Goal: Transaction & Acquisition: Purchase product/service

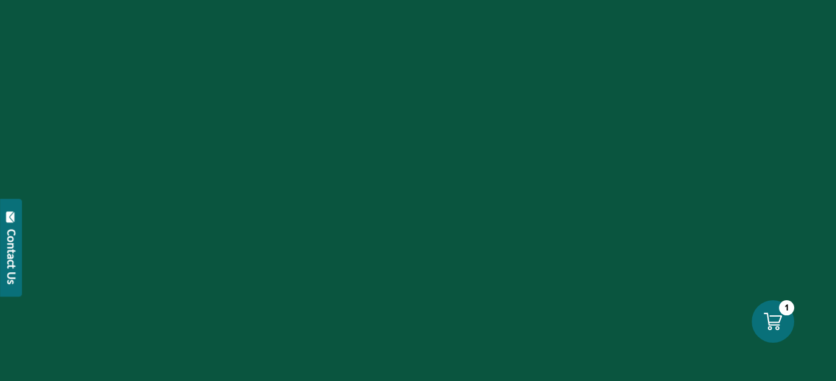
select select "****"
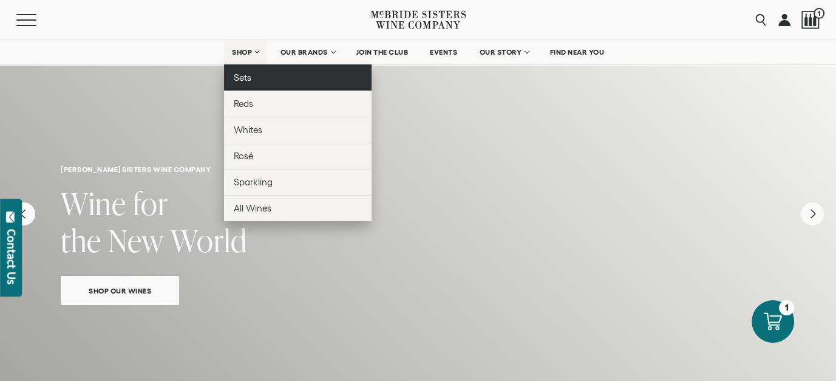
click at [251, 80] on link "Sets" at bounding box center [298, 77] width 148 height 26
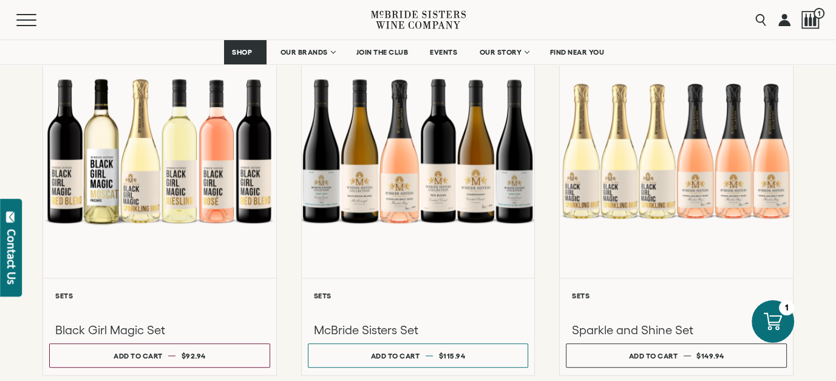
scroll to position [971, 0]
